Goal: Task Accomplishment & Management: Manage account settings

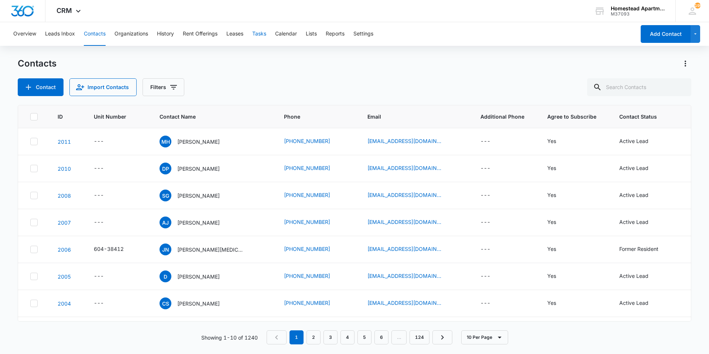
click at [259, 36] on button "Tasks" at bounding box center [259, 34] width 14 height 24
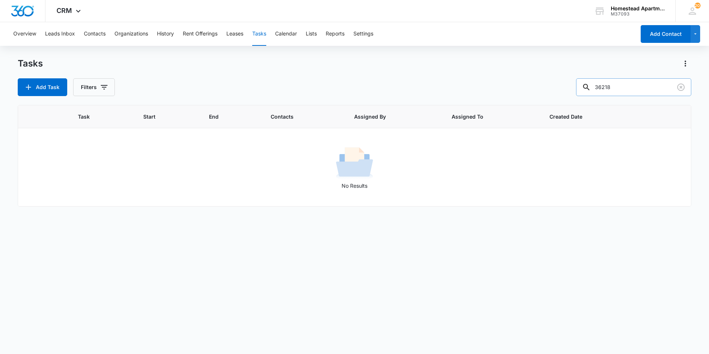
click at [652, 87] on input "36218" at bounding box center [633, 87] width 115 height 18
type input "3"
click at [681, 88] on icon "Clear" at bounding box center [680, 87] width 9 height 9
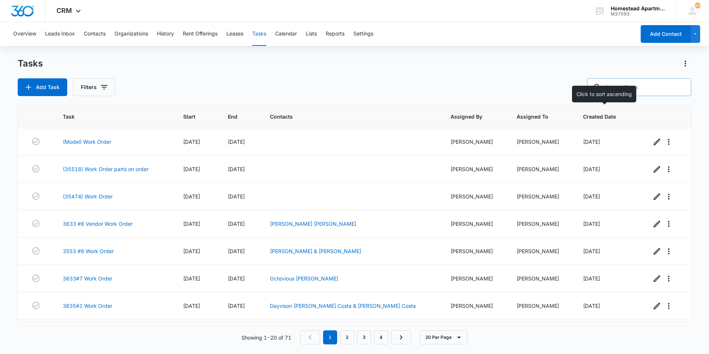
click at [602, 119] on span "Created Date" at bounding box center [602, 117] width 39 height 8
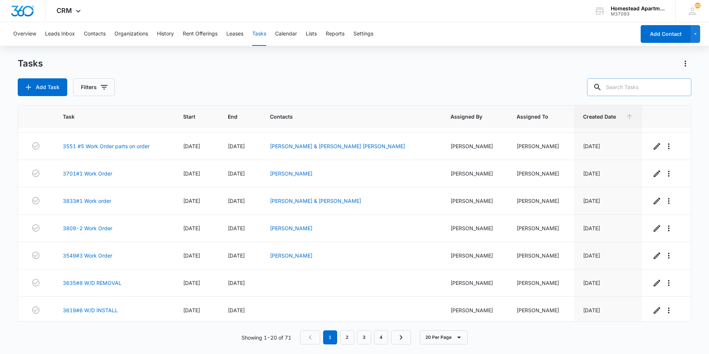
scroll to position [353, 0]
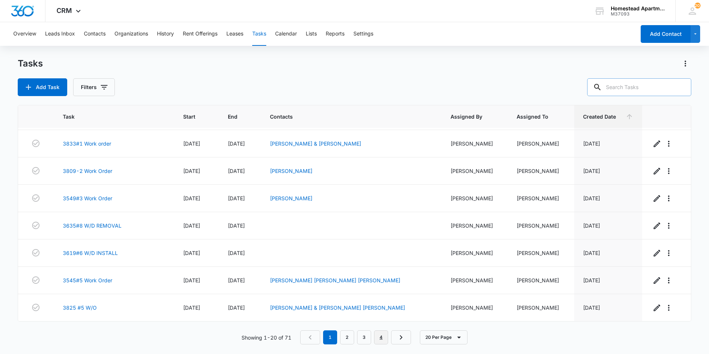
click at [381, 337] on link "4" at bounding box center [381, 337] width 14 height 14
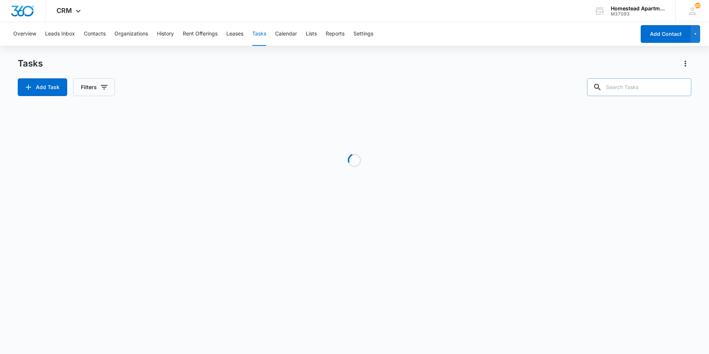
scroll to position [107, 0]
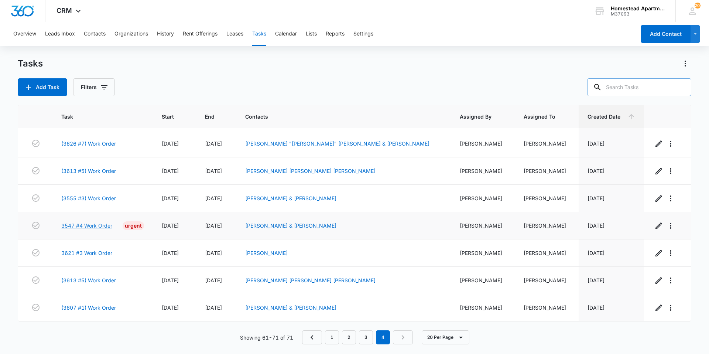
click at [104, 226] on link "3547 #4 Work Order" at bounding box center [86, 226] width 51 height 8
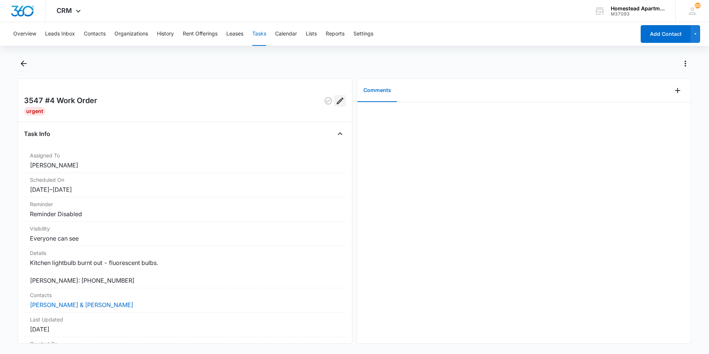
click at [338, 99] on icon "Edit" at bounding box center [340, 100] width 9 height 9
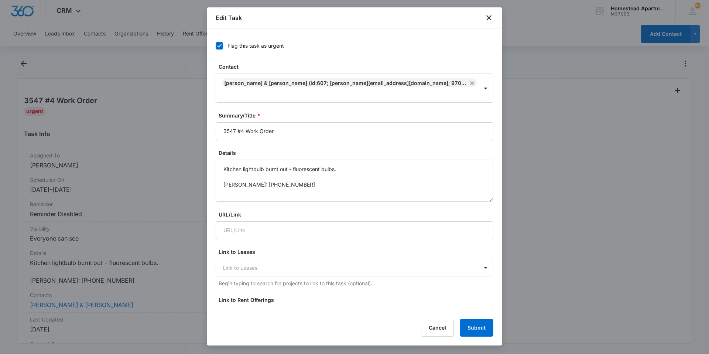
click at [225, 44] on label "Flag this task as urgent" at bounding box center [355, 46] width 278 height 8
click at [216, 46] on input "Flag this task as urgent" at bounding box center [216, 46] width 0 height 0
click at [469, 325] on button "Submit" at bounding box center [477, 328] width 34 height 18
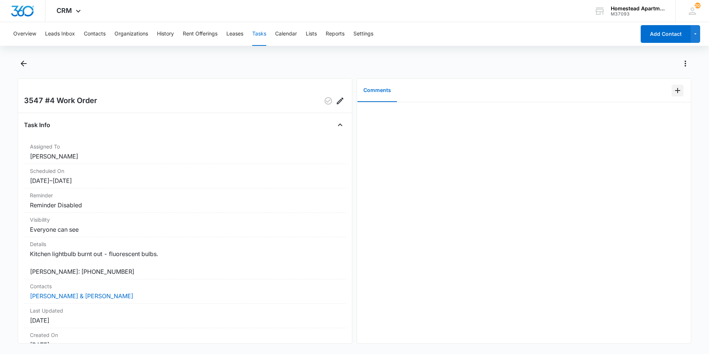
click at [675, 90] on icon "Add Comment" at bounding box center [677, 90] width 5 height 5
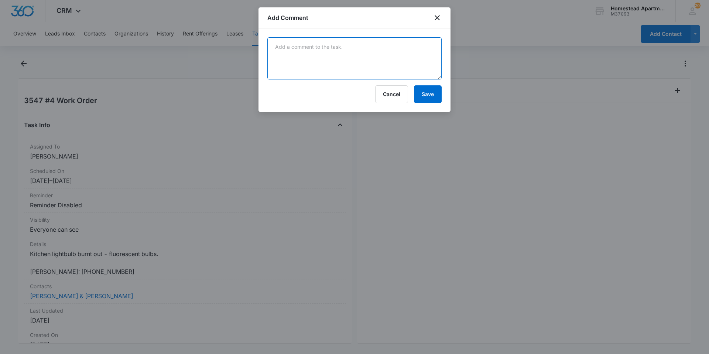
click at [339, 50] on textarea at bounding box center [354, 58] width 174 height 42
type textarea "two work orders were made for this im awear"
drag, startPoint x: 381, startPoint y: 44, endPoint x: 476, endPoint y: 51, distance: 95.1
click at [478, 51] on div at bounding box center [354, 177] width 709 height 354
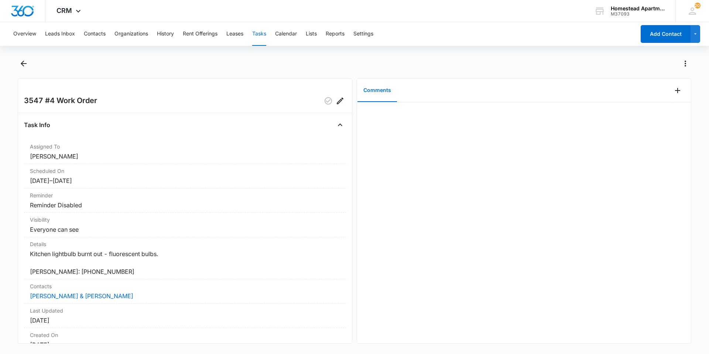
click at [672, 84] on div at bounding box center [681, 91] width 19 height 24
click at [675, 93] on icon "Add Comment" at bounding box center [677, 90] width 5 height 5
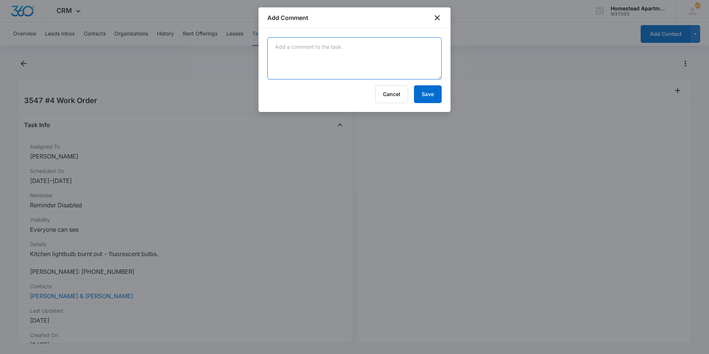
click at [345, 68] on textarea at bounding box center [354, 58] width 174 height 42
type textarea "two work orders were made for this one. im aware of the situation and we are st…"
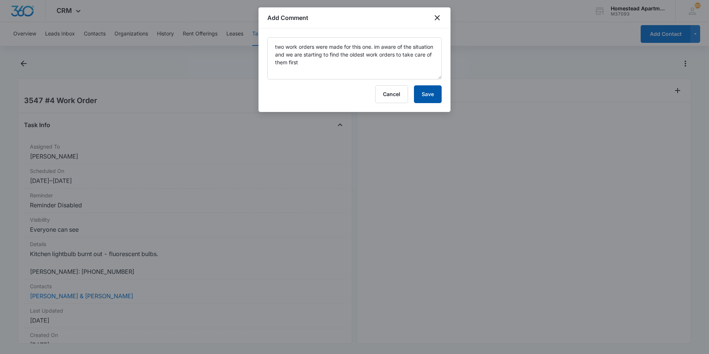
click at [425, 94] on button "Save" at bounding box center [428, 94] width 28 height 18
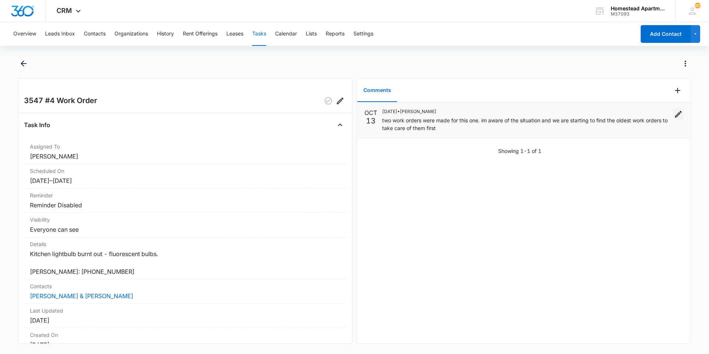
click at [677, 109] on button "Edit" at bounding box center [678, 114] width 10 height 12
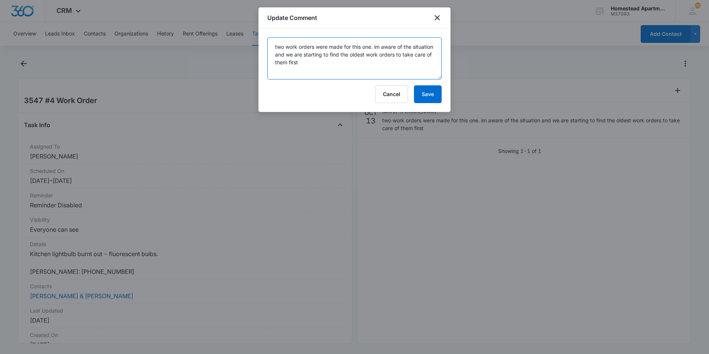
click at [372, 60] on textarea "two work orders were made for this one. im aware of the situation and we are st…" at bounding box center [354, 58] width 174 height 42
type textarea "two work orders were made for this one. im aware of the situation and we are st…"
click at [429, 90] on button "Save" at bounding box center [428, 94] width 28 height 18
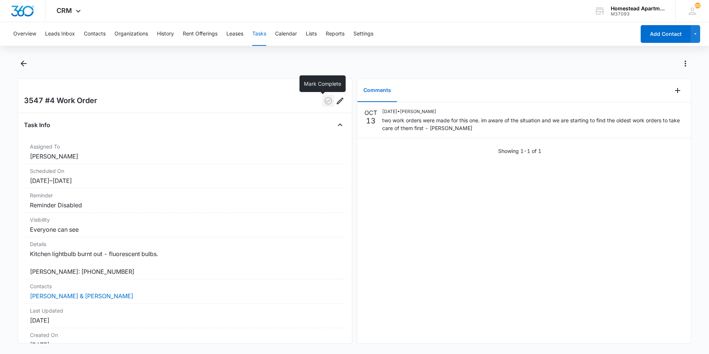
click at [325, 101] on icon "button" at bounding box center [328, 100] width 9 height 9
click at [24, 59] on icon "Back" at bounding box center [23, 63] width 9 height 9
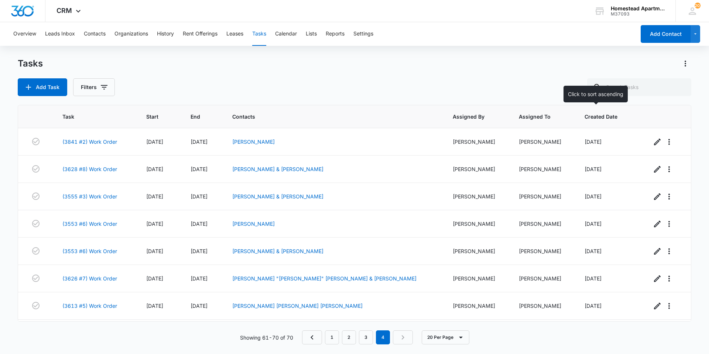
click at [591, 116] on span "Created Date" at bounding box center [603, 117] width 38 height 8
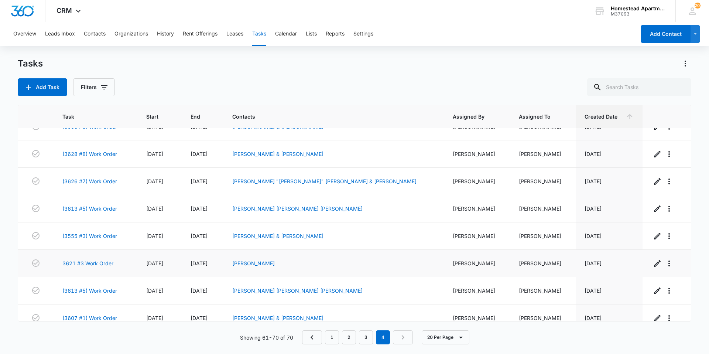
scroll to position [80, 0]
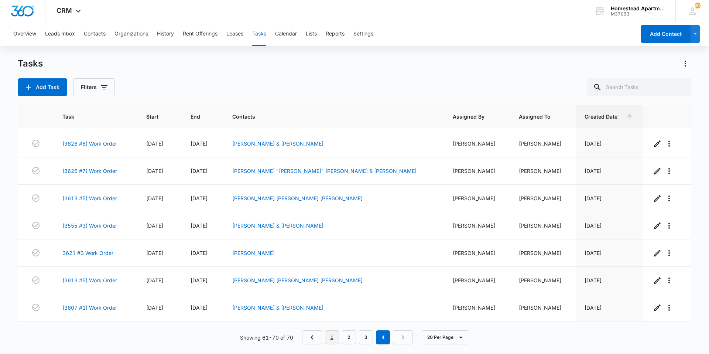
click at [332, 337] on link "1" at bounding box center [332, 337] width 14 height 14
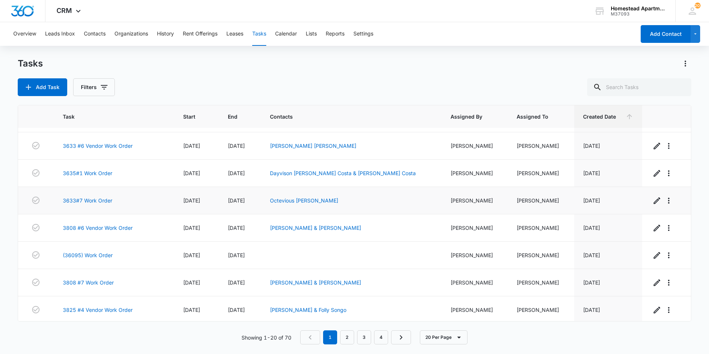
scroll to position [117, 0]
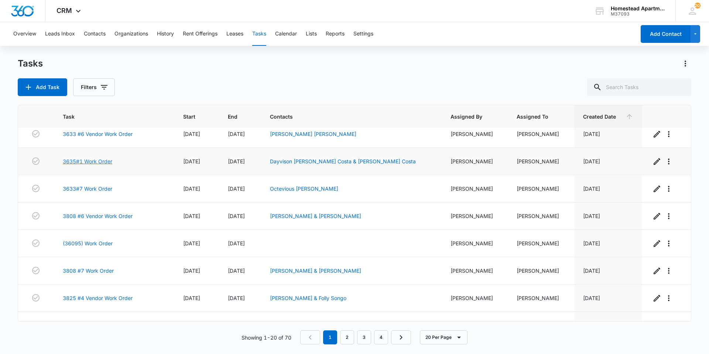
click at [100, 163] on link "3635#1 Work Order" at bounding box center [87, 161] width 49 height 8
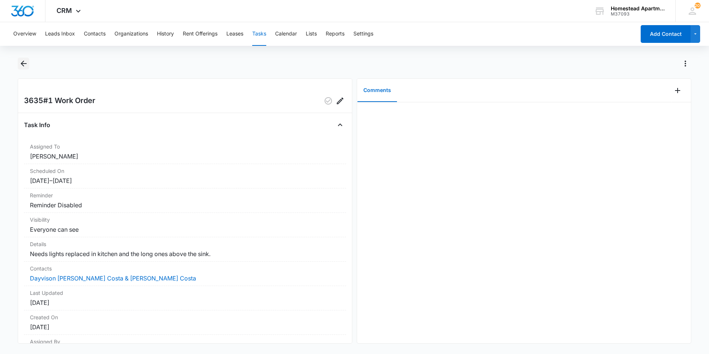
click at [26, 61] on icon "Back" at bounding box center [23, 63] width 9 height 9
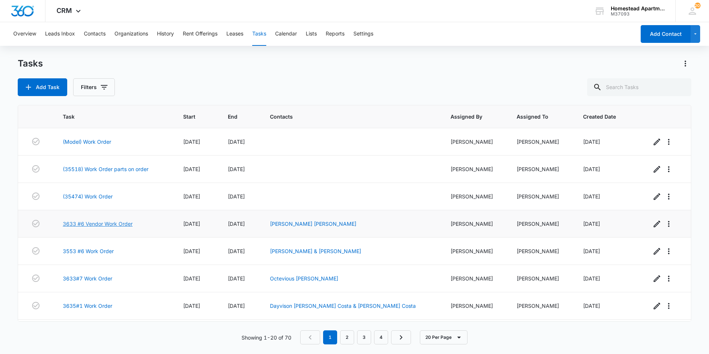
click at [90, 223] on link "3633 #6 Vendor Work Order" at bounding box center [98, 224] width 70 height 8
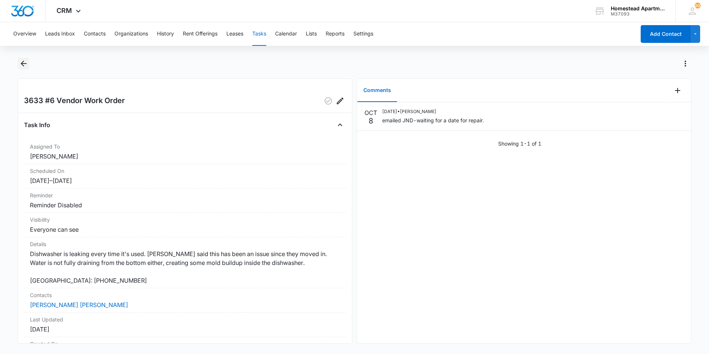
click at [22, 63] on icon "Back" at bounding box center [24, 64] width 6 height 6
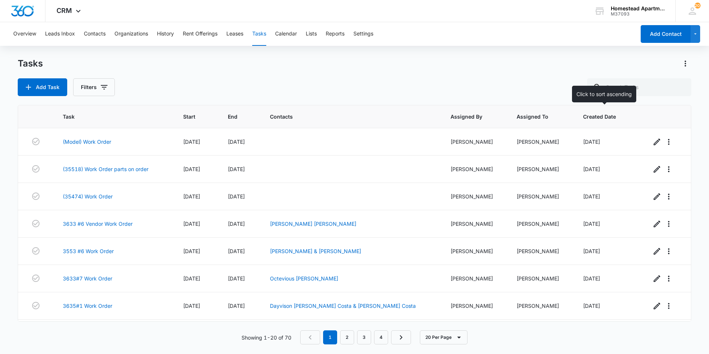
click at [604, 118] on span "Created Date" at bounding box center [602, 117] width 39 height 8
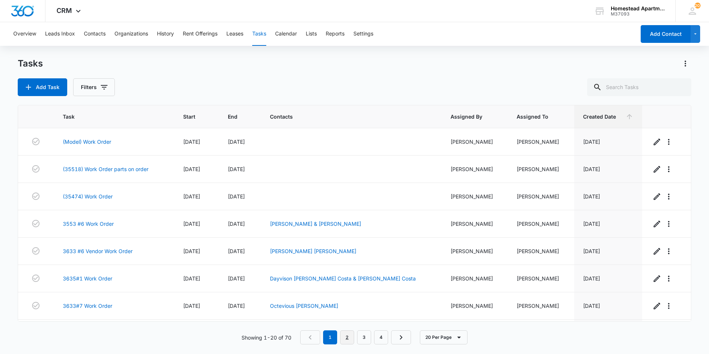
click at [347, 337] on link "2" at bounding box center [347, 337] width 14 height 14
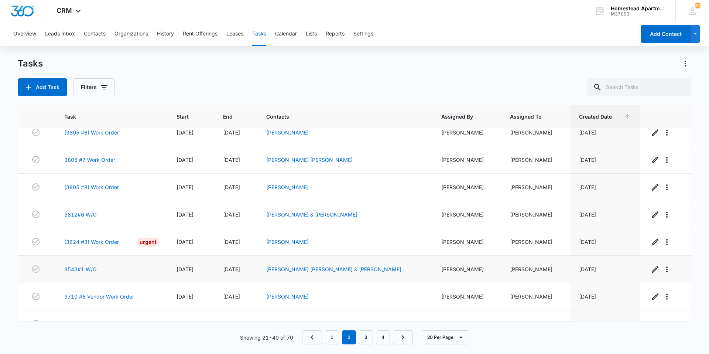
scroll to position [169, 0]
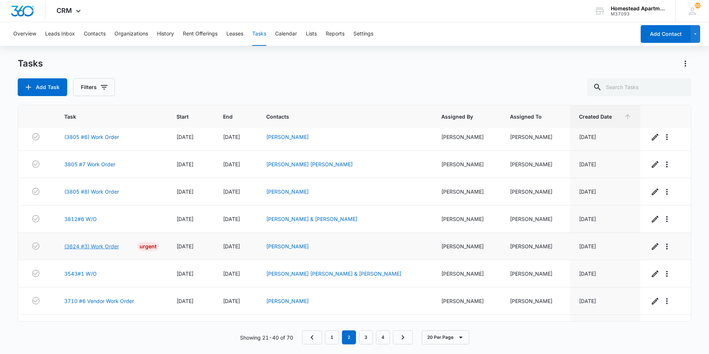
click at [101, 248] on link "(3624 #3) Work Order" at bounding box center [91, 246] width 55 height 8
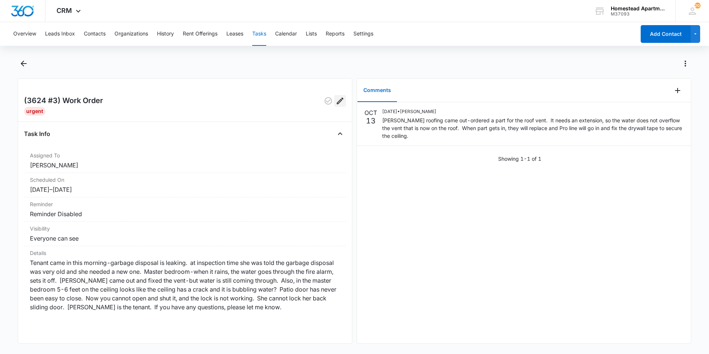
click at [336, 97] on icon "Edit" at bounding box center [340, 100] width 9 height 9
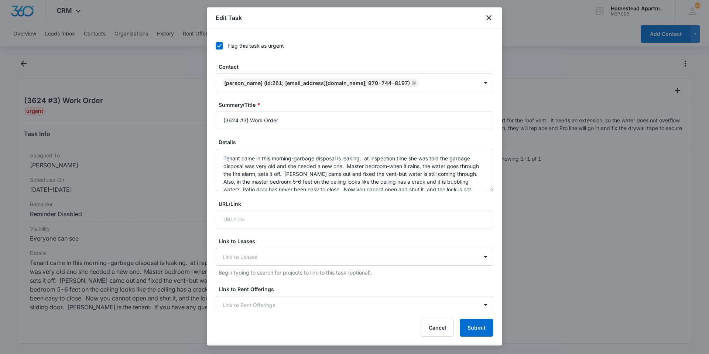
click at [220, 47] on icon at bounding box center [219, 45] width 7 height 7
click at [216, 46] on input "Flag this task as urgent" at bounding box center [216, 46] width 0 height 0
click at [475, 326] on button "Submit" at bounding box center [477, 328] width 34 height 18
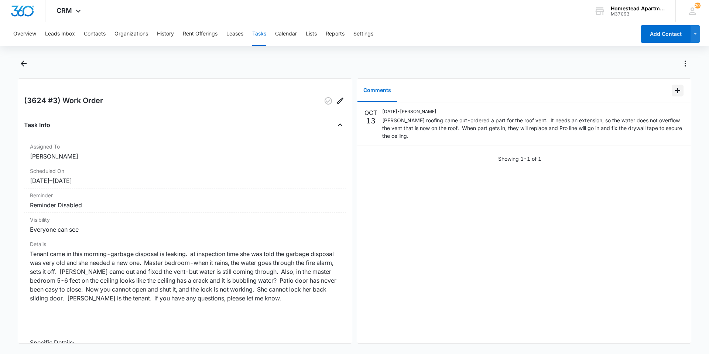
click at [673, 92] on icon "Add Comment" at bounding box center [677, 90] width 9 height 9
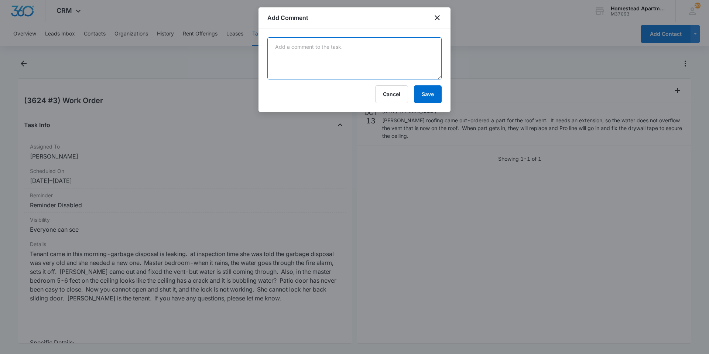
click at [344, 69] on textarea at bounding box center [354, 58] width 174 height 42
click at [364, 46] on textarea "the garbage disposal was replaced" at bounding box center [354, 58] width 174 height 42
type textarea "the garbage disposal was replaced with a brand new one so there is no leaks und…"
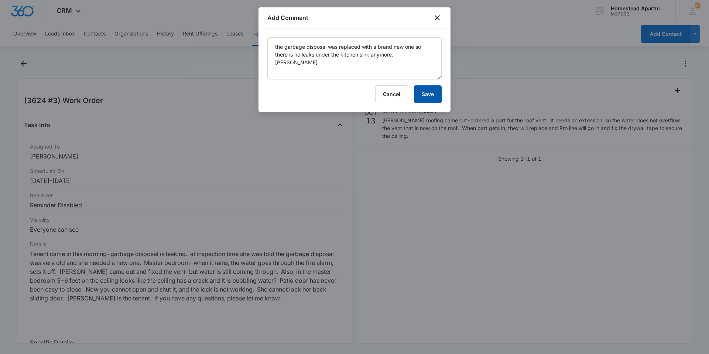
click at [427, 93] on button "Save" at bounding box center [428, 94] width 28 height 18
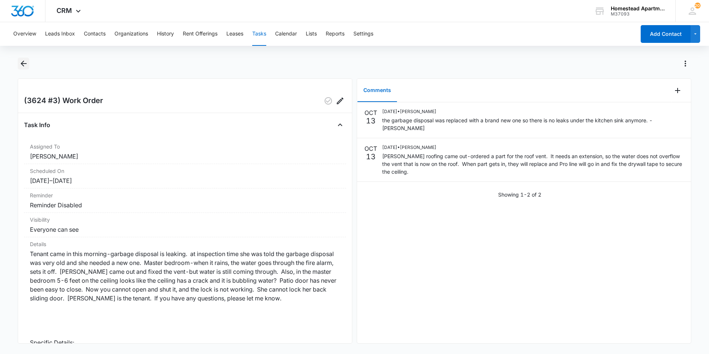
click at [22, 62] on icon "Back" at bounding box center [23, 63] width 9 height 9
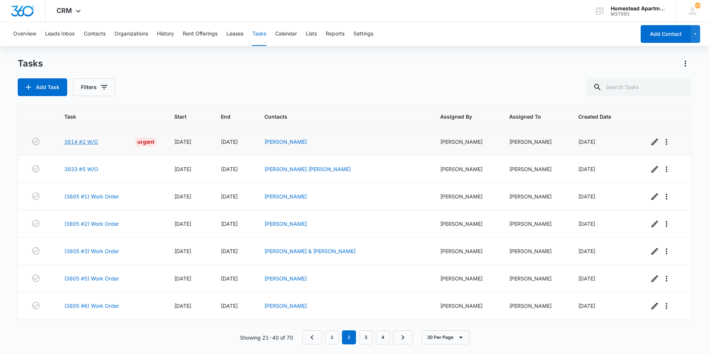
click at [79, 143] on link "3814 #2 W/O" at bounding box center [81, 142] width 34 height 8
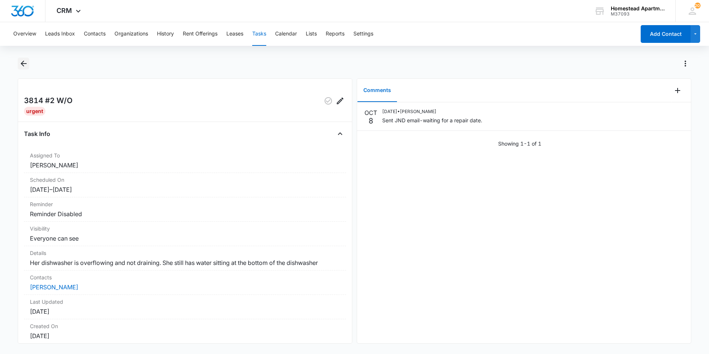
click at [20, 63] on icon "Back" at bounding box center [23, 63] width 9 height 9
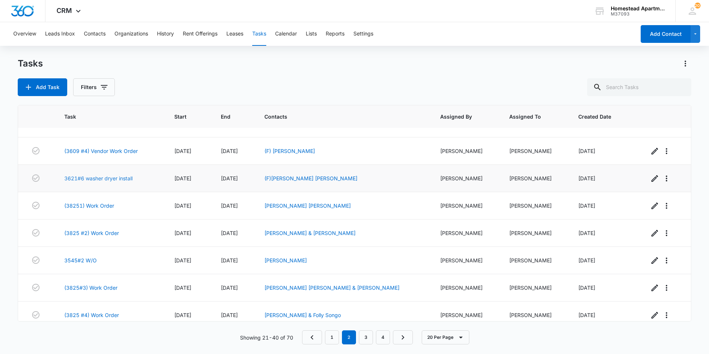
scroll to position [353, 0]
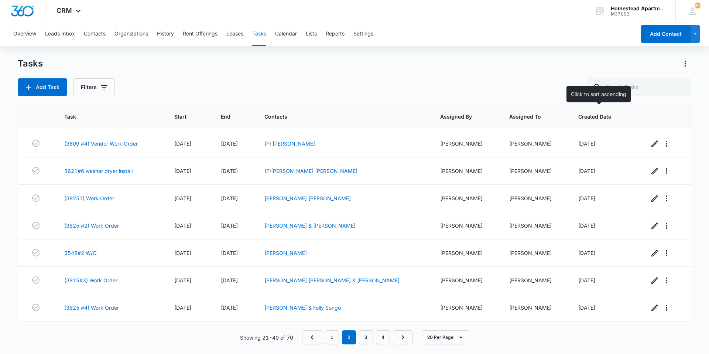
click at [602, 114] on span "Created Date" at bounding box center [599, 117] width 42 height 8
click at [378, 339] on link "4" at bounding box center [383, 337] width 14 height 14
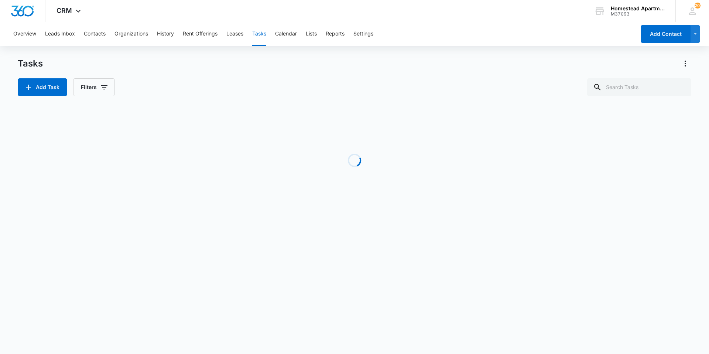
scroll to position [80, 0]
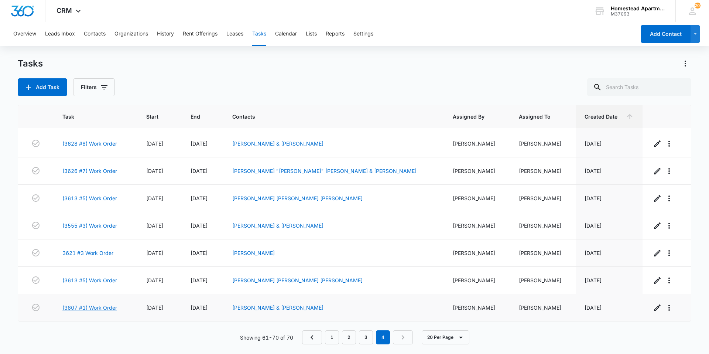
click at [100, 309] on link "(3607 #1) Work Order" at bounding box center [89, 307] width 55 height 8
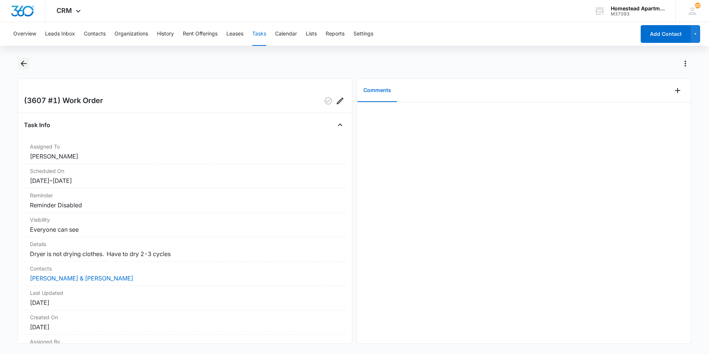
click at [23, 63] on icon "Back" at bounding box center [23, 63] width 9 height 9
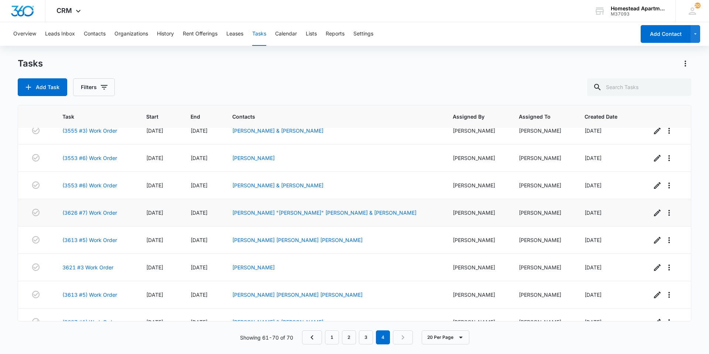
scroll to position [80, 0]
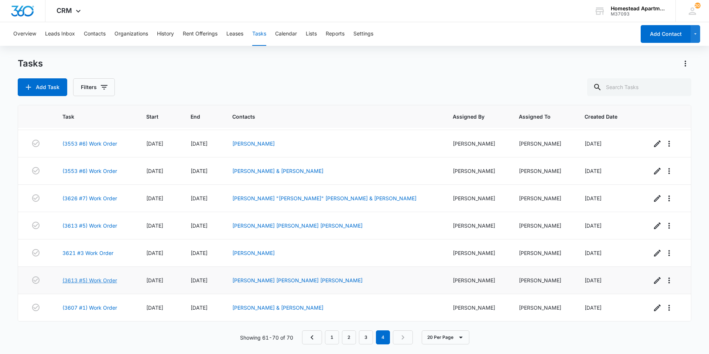
click at [77, 279] on link "(3613 #5) Work Order" at bounding box center [89, 280] width 55 height 8
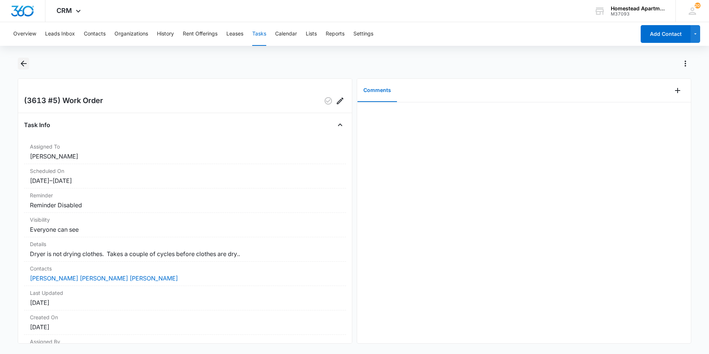
click at [23, 63] on icon "Back" at bounding box center [24, 64] width 6 height 6
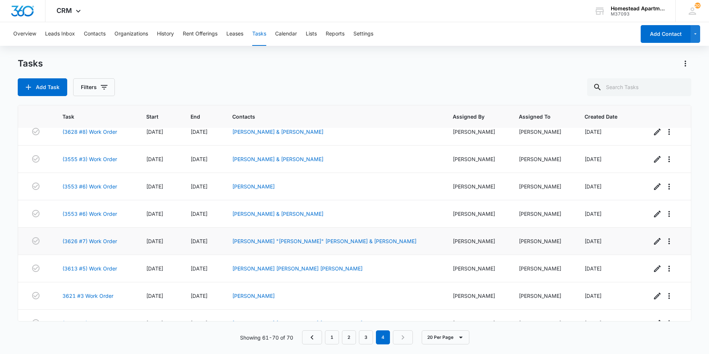
scroll to position [80, 0]
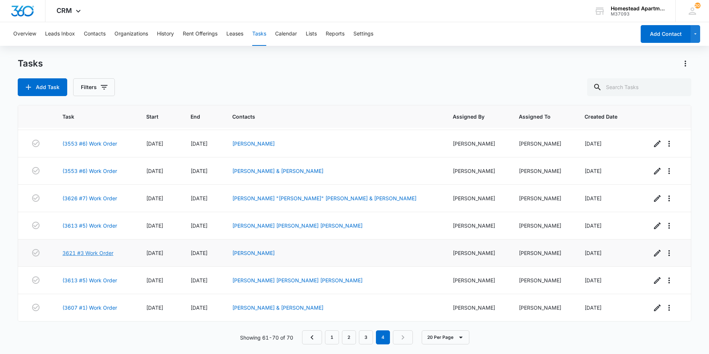
click at [106, 251] on link "3621 #3 Work Order" at bounding box center [87, 253] width 51 height 8
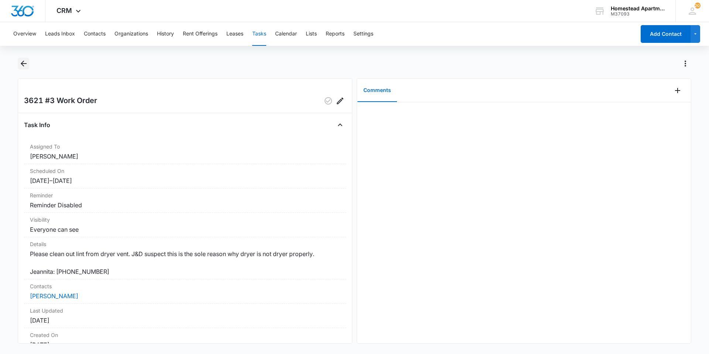
click at [24, 63] on icon "Back" at bounding box center [24, 64] width 6 height 6
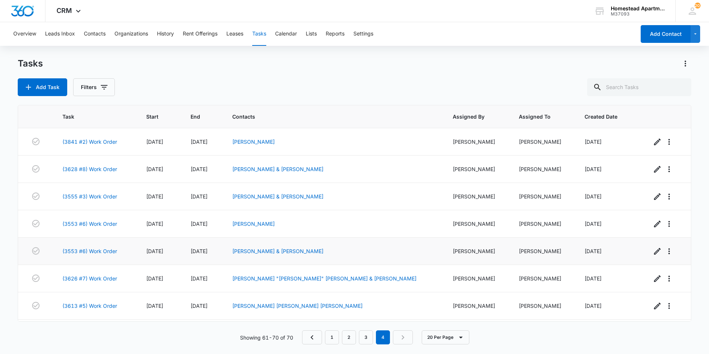
scroll to position [80, 0]
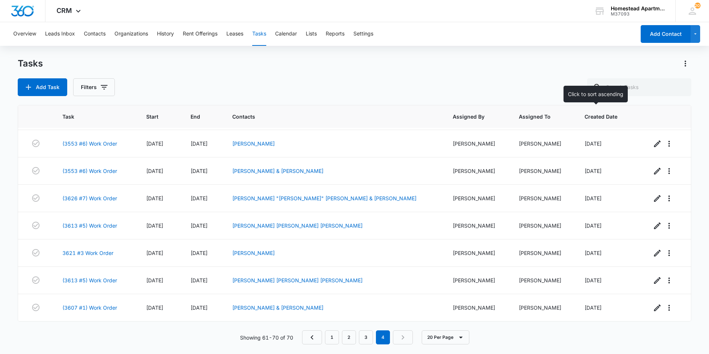
click at [584, 115] on span "Created Date" at bounding box center [603, 117] width 38 height 8
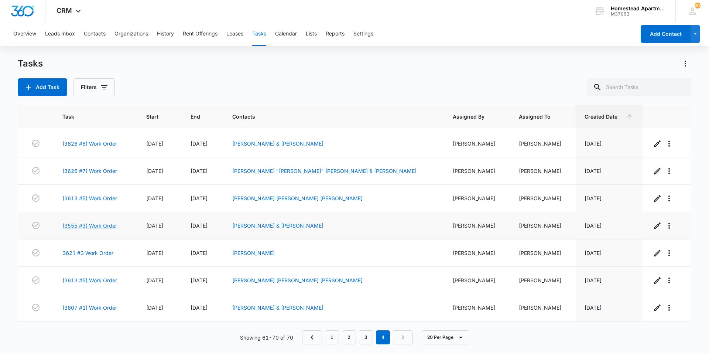
click at [97, 226] on link "(3555 #3) Work Order" at bounding box center [89, 226] width 55 height 8
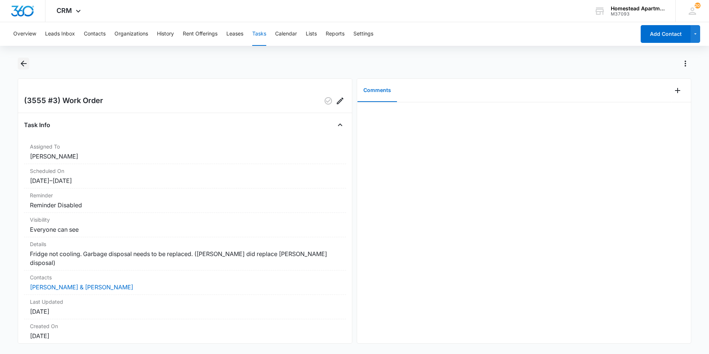
click at [20, 63] on icon "Back" at bounding box center [23, 63] width 9 height 9
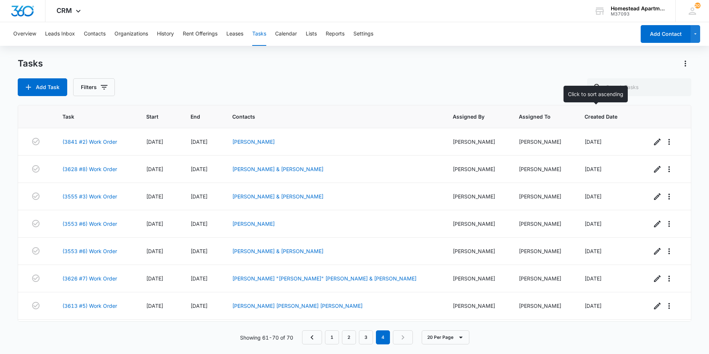
click at [587, 113] on span "Created Date" at bounding box center [603, 117] width 38 height 8
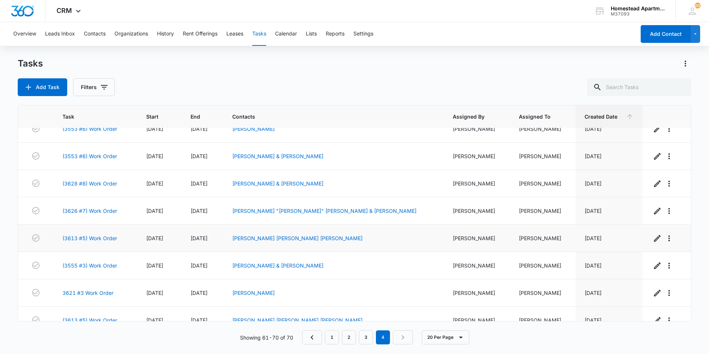
scroll to position [80, 0]
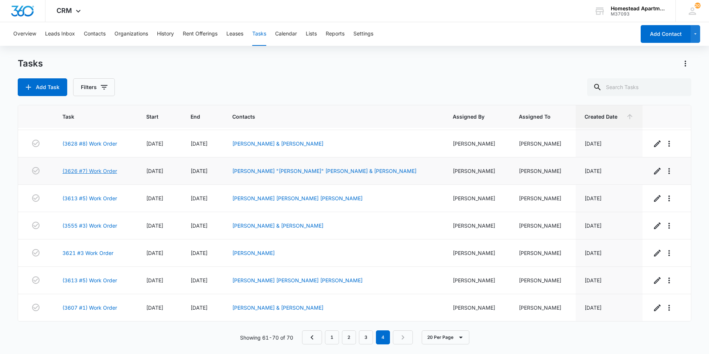
click at [95, 169] on link "(3626 #7) Work Order" at bounding box center [89, 171] width 55 height 8
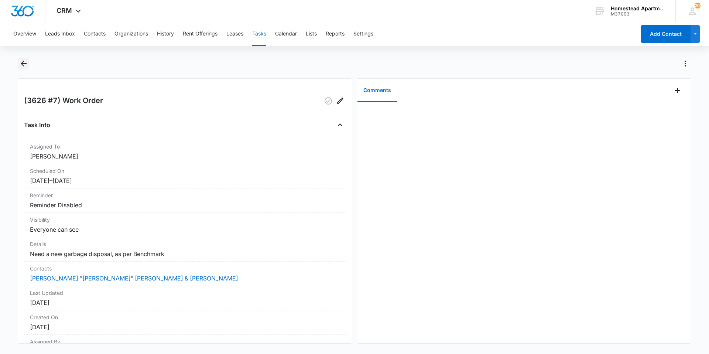
click at [24, 62] on icon "Back" at bounding box center [23, 63] width 9 height 9
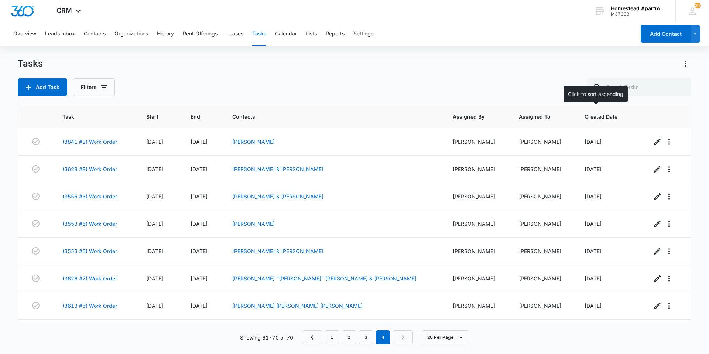
click at [598, 118] on span "Created Date" at bounding box center [603, 117] width 38 height 8
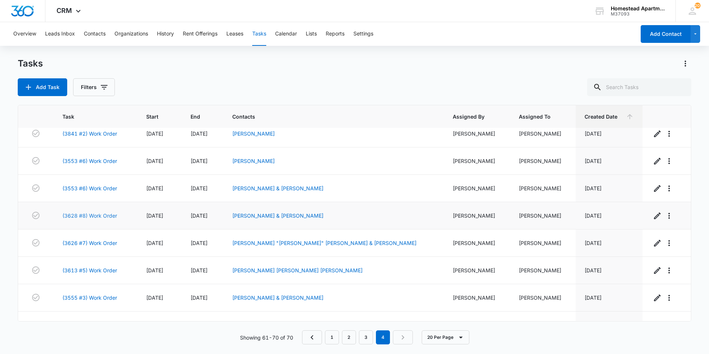
scroll to position [6, 0]
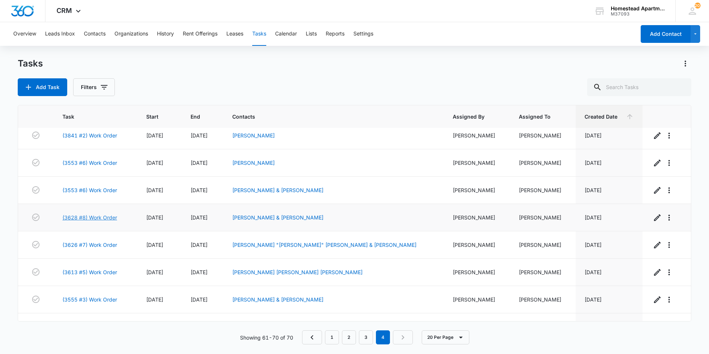
click at [103, 217] on link "(3628 #8) Work Order" at bounding box center [89, 217] width 55 height 8
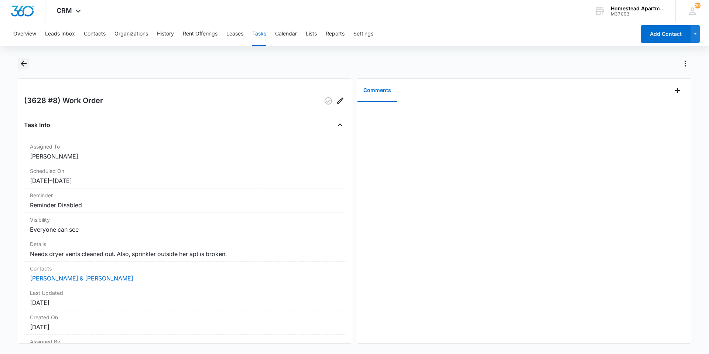
click at [23, 62] on icon "Back" at bounding box center [24, 64] width 6 height 6
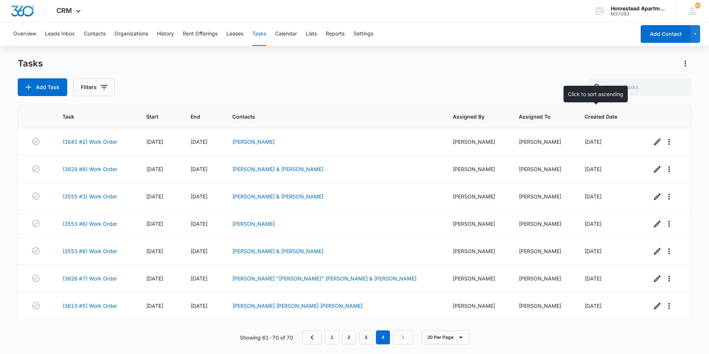
click at [584, 118] on span "Created Date" at bounding box center [603, 117] width 38 height 8
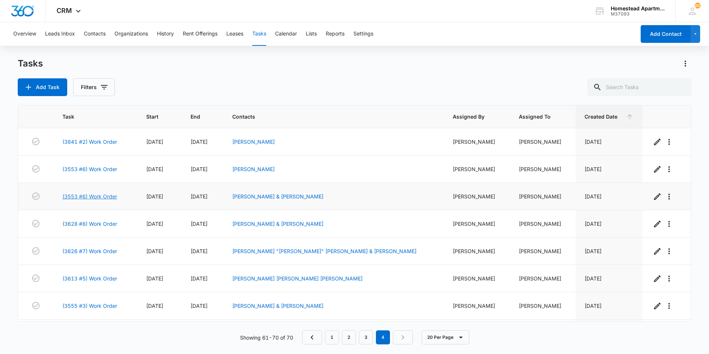
click at [92, 198] on link "(3553 #6) Work Order" at bounding box center [89, 196] width 55 height 8
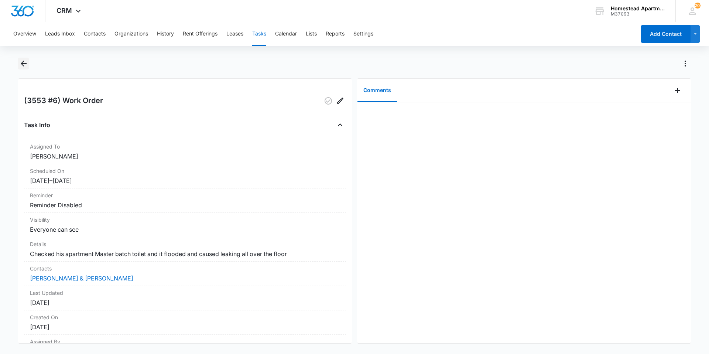
click at [24, 66] on icon "Back" at bounding box center [23, 63] width 9 height 9
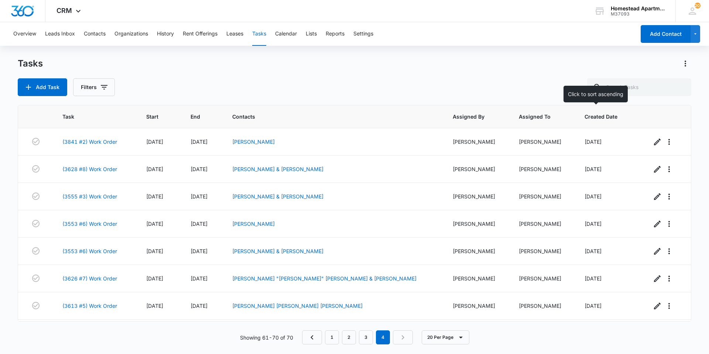
click at [591, 114] on span "Created Date" at bounding box center [603, 117] width 38 height 8
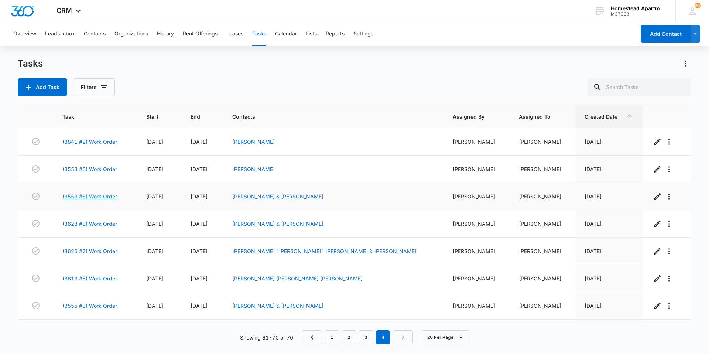
click at [93, 195] on link "(3553 #6) Work Order" at bounding box center [89, 196] width 55 height 8
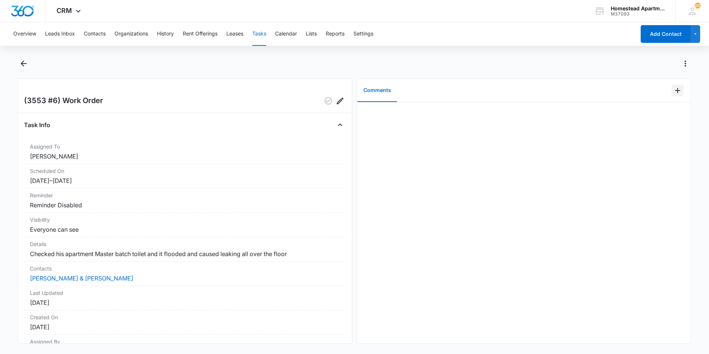
click at [674, 91] on icon "Add Comment" at bounding box center [677, 90] width 9 height 9
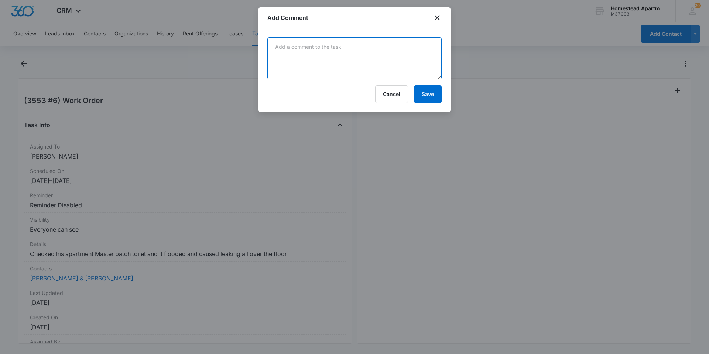
click at [402, 48] on textarea at bounding box center [354, 58] width 174 height 42
click at [381, 53] on textarea "was called over the weekend to see what was going on and tenant's toilet was cl…" at bounding box center [354, 58] width 174 height 42
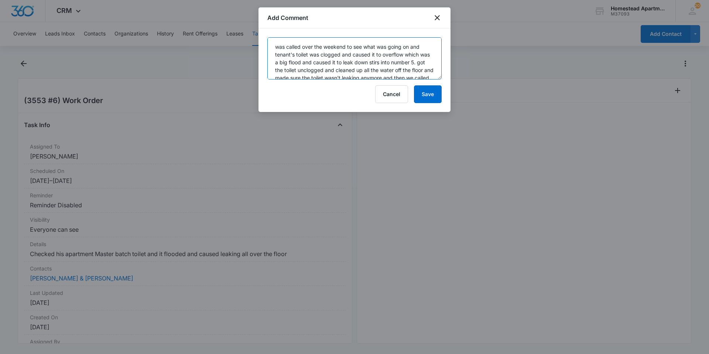
scroll to position [31, 0]
drag, startPoint x: 387, startPoint y: 71, endPoint x: 388, endPoint y: 79, distance: 8.6
click at [388, 80] on form "was called over the weekend to see what was going on and tenant's toilet was cl…" at bounding box center [354, 70] width 174 height 66
drag, startPoint x: 382, startPoint y: 69, endPoint x: 216, endPoint y: 33, distance: 169.9
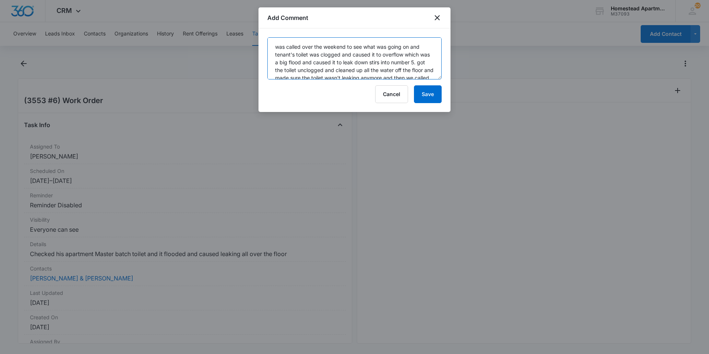
click at [216, 33] on body "CRM Apps Reputation Websites Forms CRM Email Social Content Intelligence Files …" at bounding box center [354, 177] width 709 height 354
type textarea "was called over the weekend to see what was going on and tenant's toilet was cl…"
click at [429, 96] on button "Save" at bounding box center [428, 94] width 28 height 18
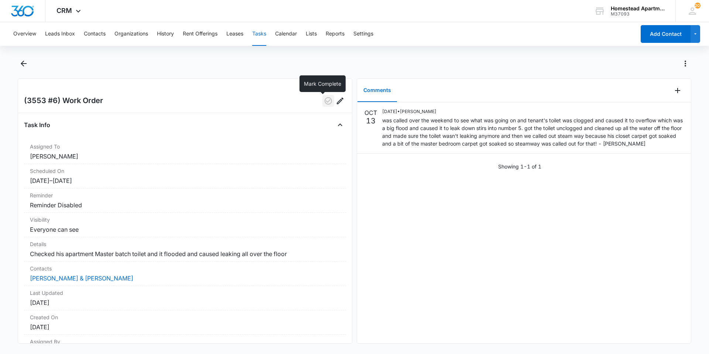
click at [324, 103] on icon "button" at bounding box center [328, 100] width 9 height 9
click at [26, 62] on icon "Back" at bounding box center [23, 63] width 9 height 9
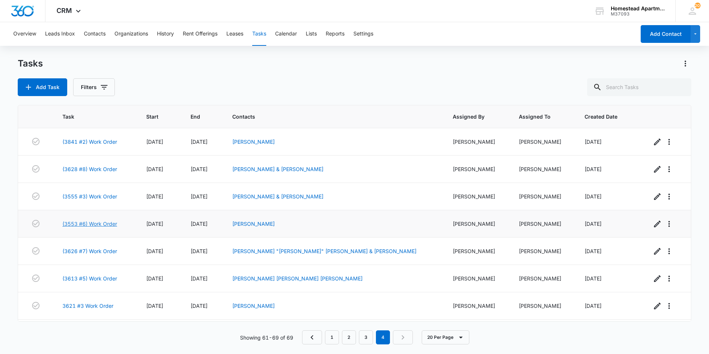
click at [97, 220] on link "(3553 #6) Work Order" at bounding box center [89, 224] width 55 height 8
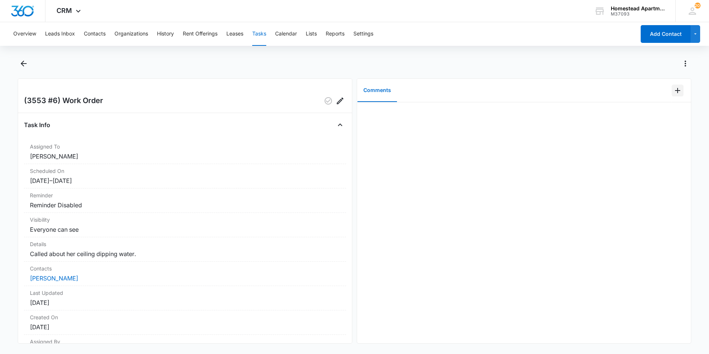
click at [674, 91] on icon "Add Comment" at bounding box center [677, 90] width 9 height 9
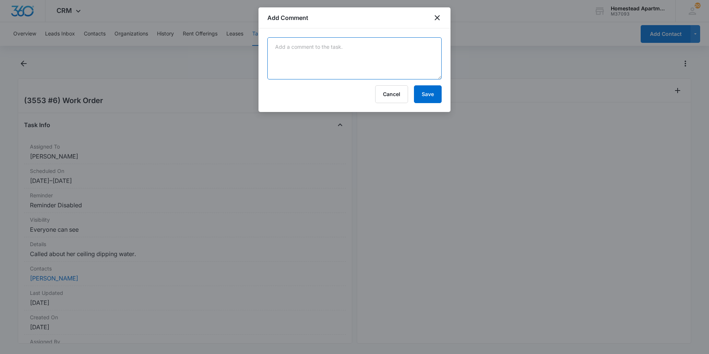
click at [314, 52] on textarea at bounding box center [354, 58] width 174 height 42
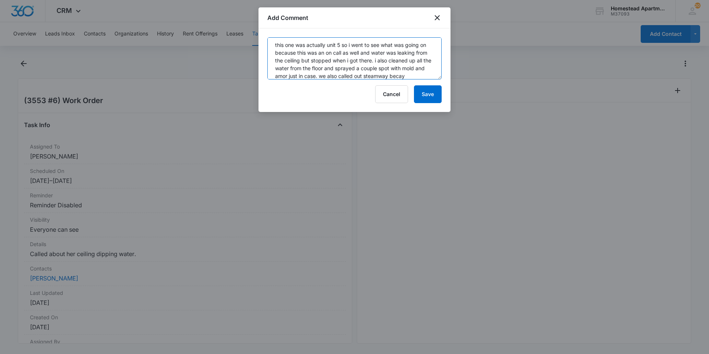
scroll to position [10, 0]
click at [353, 74] on textarea "this one was actually unit 5 so i went to see what was going on because this wa…" at bounding box center [354, 58] width 174 height 42
click at [342, 73] on textarea "this one was actually unit 5 so i went to see what was going on because this wa…" at bounding box center [354, 58] width 174 height 42
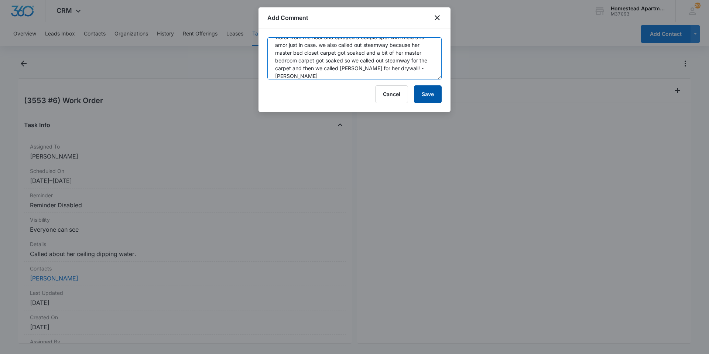
type textarea "this one was actually unit 5 so i went to see what was going on because this wa…"
click at [419, 96] on button "Save" at bounding box center [428, 94] width 28 height 18
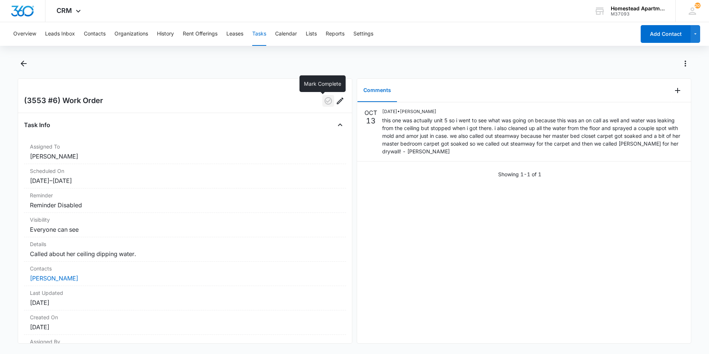
click at [325, 102] on icon "button" at bounding box center [328, 100] width 7 height 7
click at [23, 63] on icon "Back" at bounding box center [24, 64] width 6 height 6
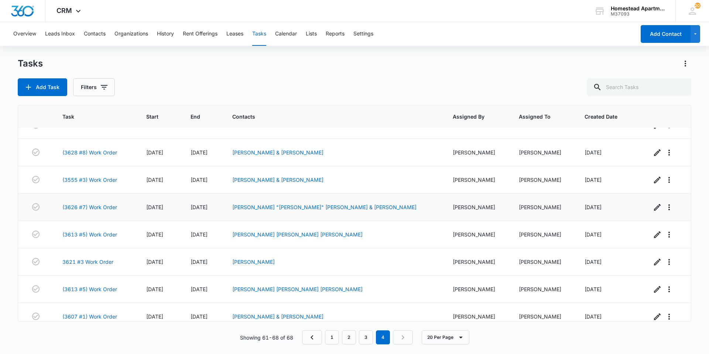
scroll to position [25, 0]
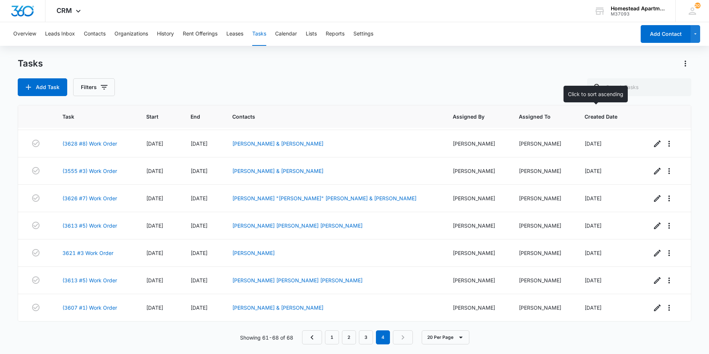
click at [584, 119] on span "Created Date" at bounding box center [603, 117] width 38 height 8
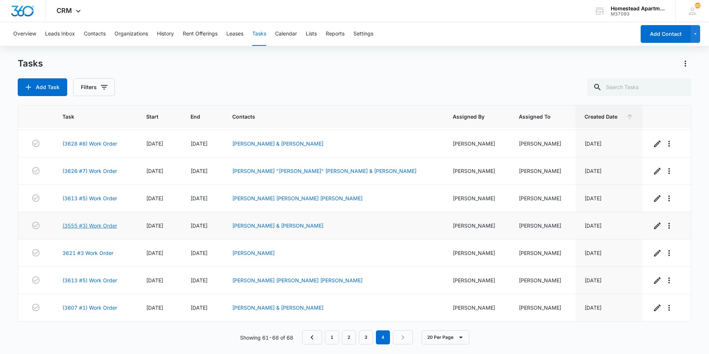
click at [104, 226] on link "(3555 #3) Work Order" at bounding box center [89, 226] width 55 height 8
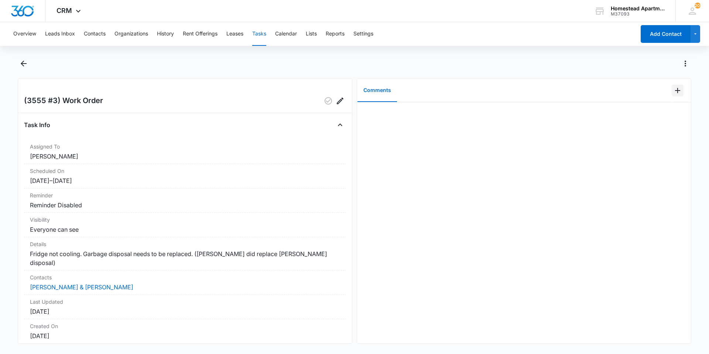
click at [673, 89] on icon "Add Comment" at bounding box center [677, 90] width 9 height 9
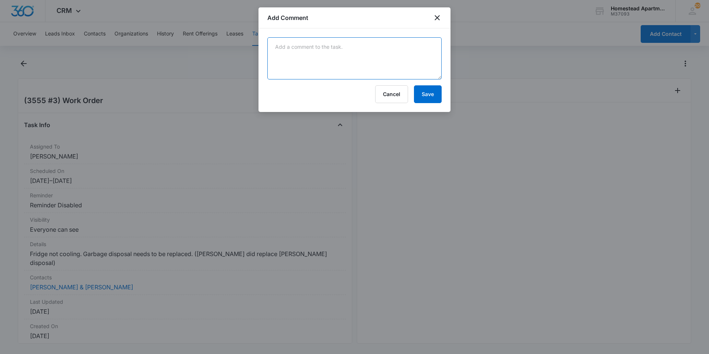
click at [358, 40] on textarea at bounding box center [354, 58] width 174 height 42
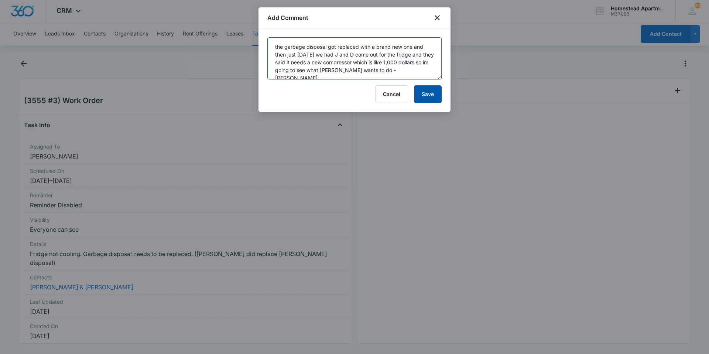
type textarea "the garbage disposal got replaced with a brand new one and then just [DATE] we …"
click at [430, 95] on button "Save" at bounding box center [428, 94] width 28 height 18
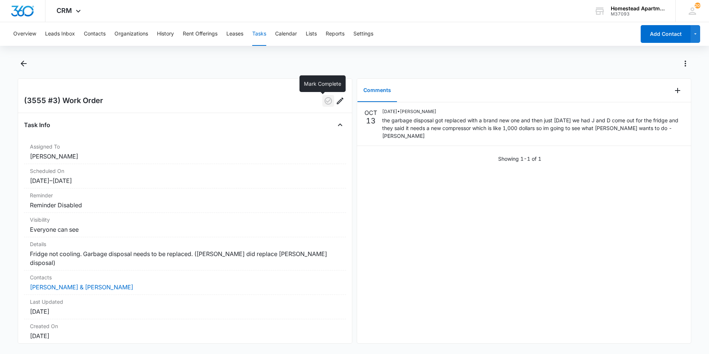
click at [324, 101] on icon "button" at bounding box center [328, 100] width 9 height 9
click at [28, 68] on button "Back" at bounding box center [23, 64] width 11 height 12
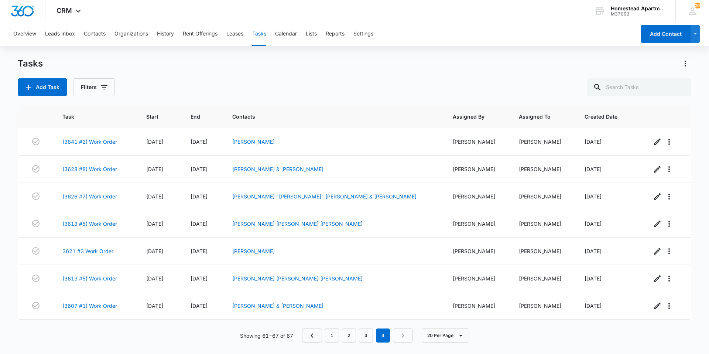
click at [434, 64] on div "Tasks" at bounding box center [354, 64] width 673 height 12
